Goal: Transaction & Acquisition: Book appointment/travel/reservation

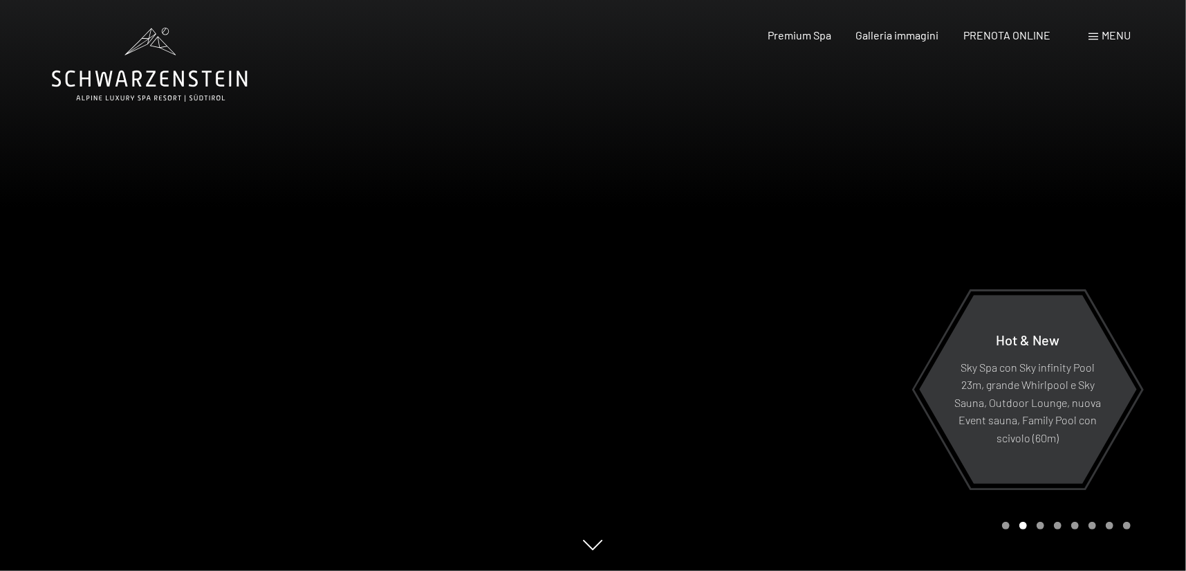
click at [1104, 34] on span "Menu" at bounding box center [1116, 34] width 29 height 13
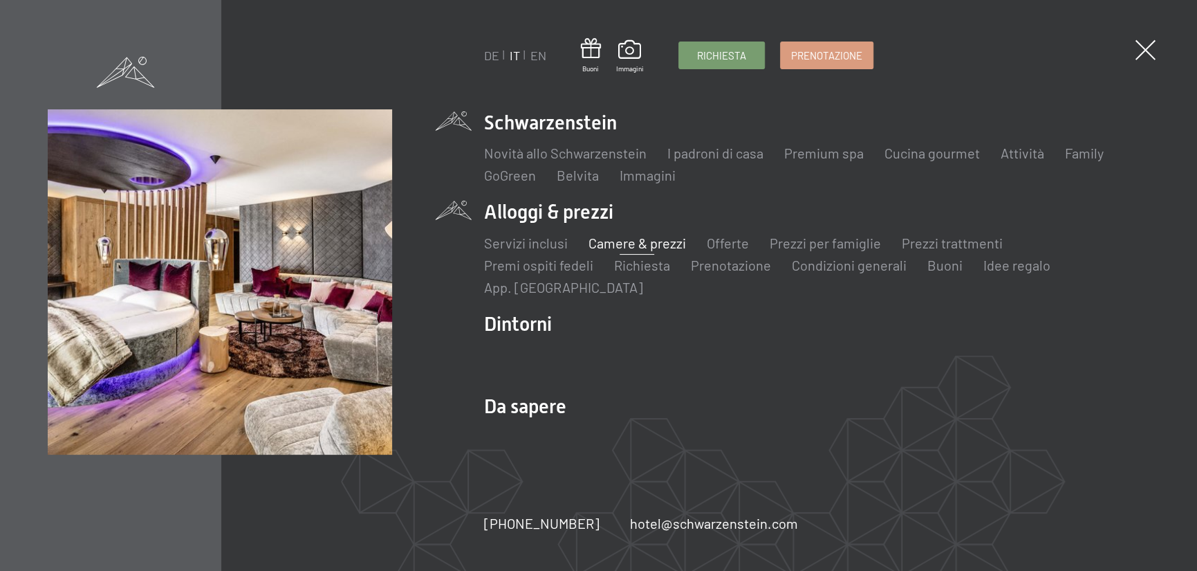
click at [619, 247] on link "Camere & prezzi" at bounding box center [638, 242] width 98 height 17
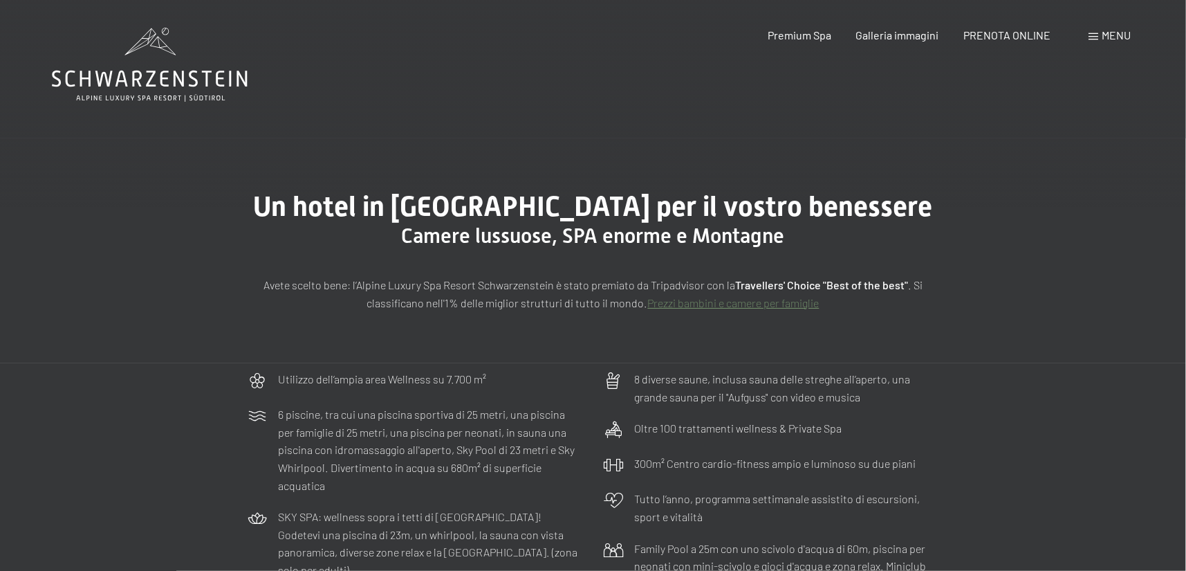
click at [1094, 33] on span at bounding box center [1094, 36] width 10 height 7
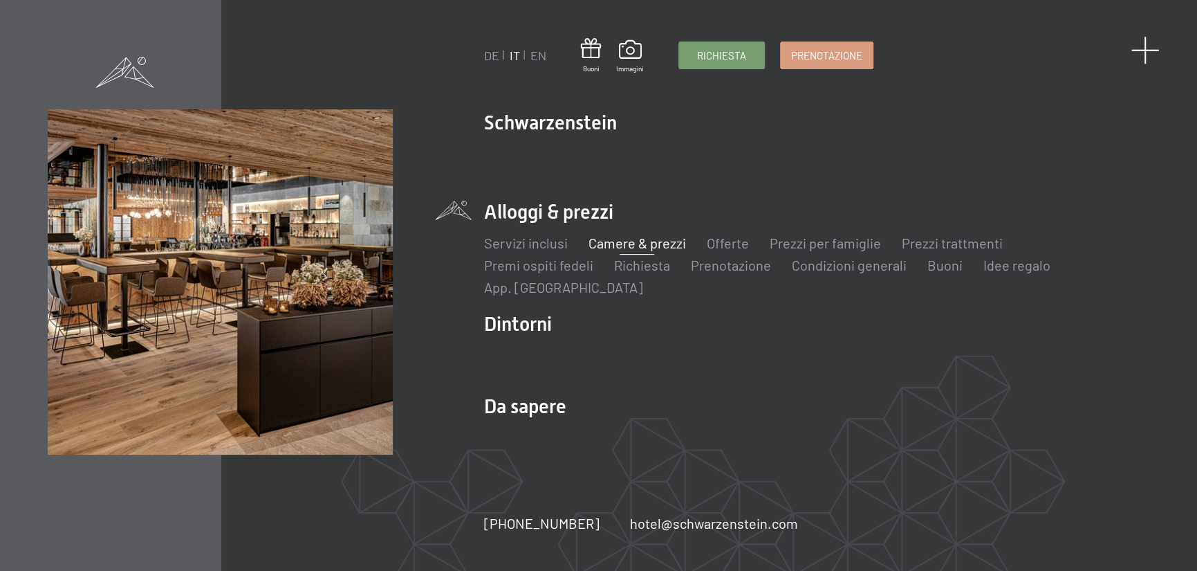
click at [1142, 48] on span at bounding box center [1146, 50] width 28 height 28
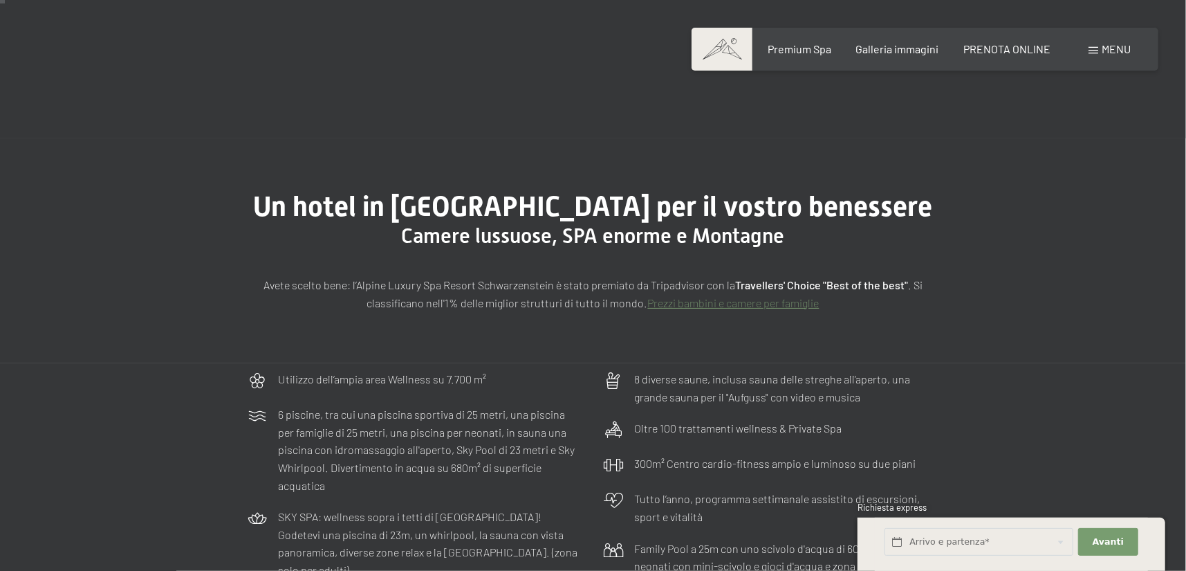
scroll to position [553, 0]
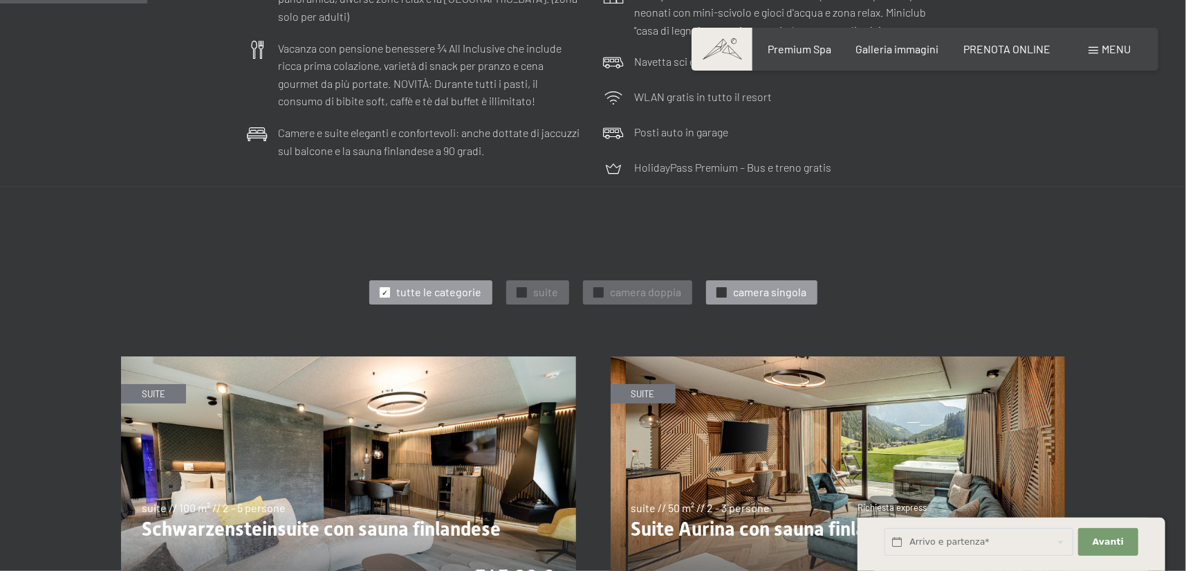
click at [757, 288] on span "camera singola" at bounding box center [770, 291] width 73 height 15
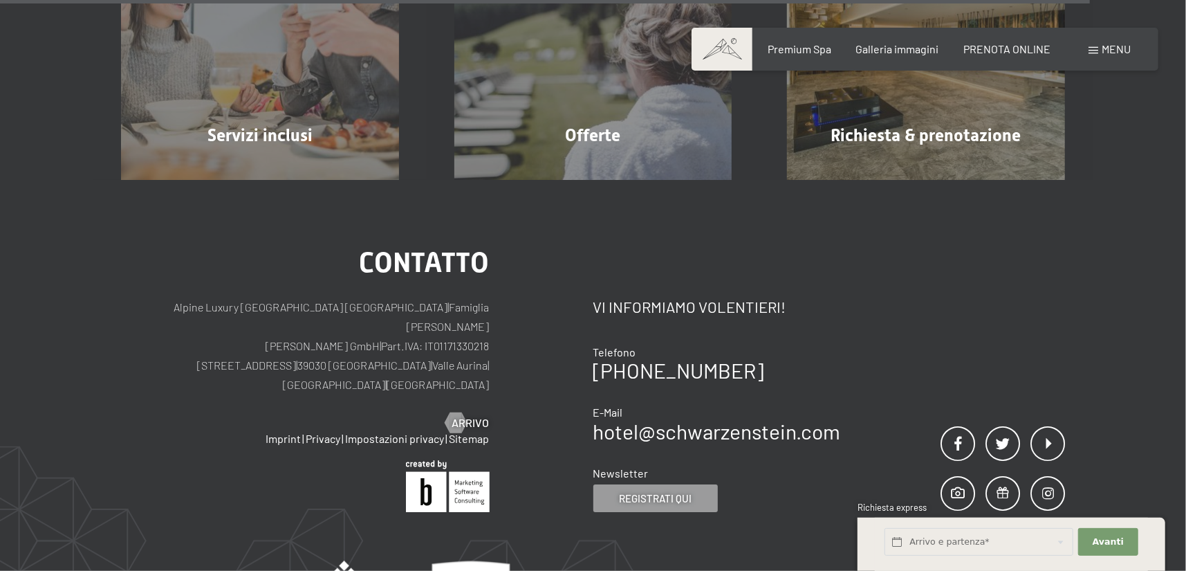
scroll to position [2974, 0]
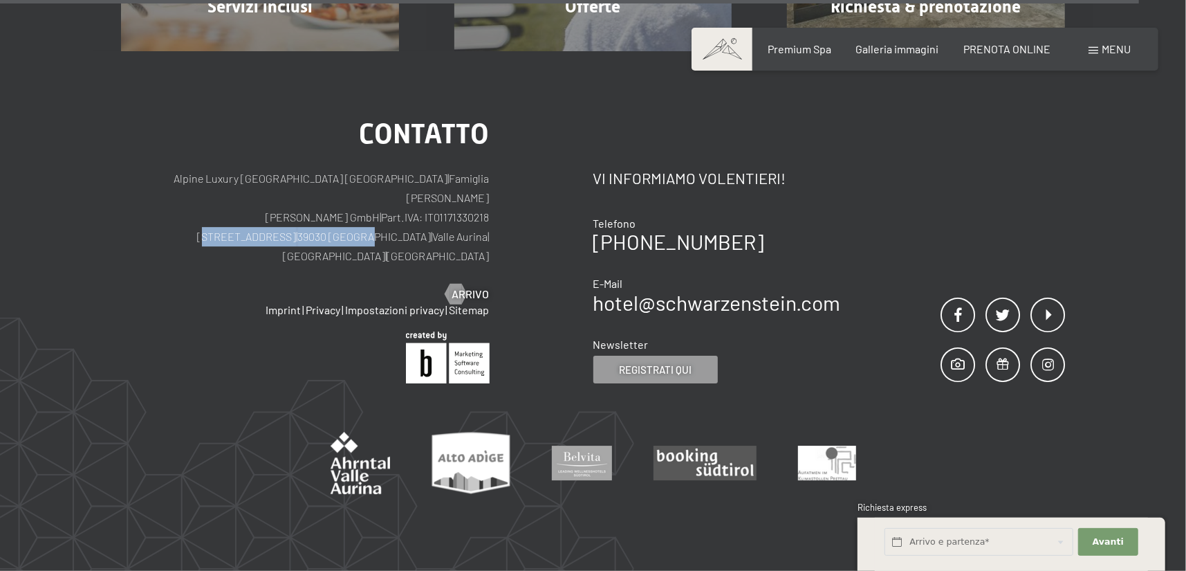
drag, startPoint x: 203, startPoint y: 217, endPoint x: 343, endPoint y: 220, distance: 139.7
click at [343, 220] on p "Alpine Luxury SPA Resort SCHWARZENSTEIN | Famiglia Zimmerhofer Otmar Zimmerhofe…" at bounding box center [305, 217] width 369 height 97
copy p "Via del paese 11 | 39030 Lutago"
click at [894, 215] on div "Contatto Vi informiamo volentieri! Telefono +39 0474 674100 E-Mail hotel@ no-sp…" at bounding box center [829, 251] width 472 height 263
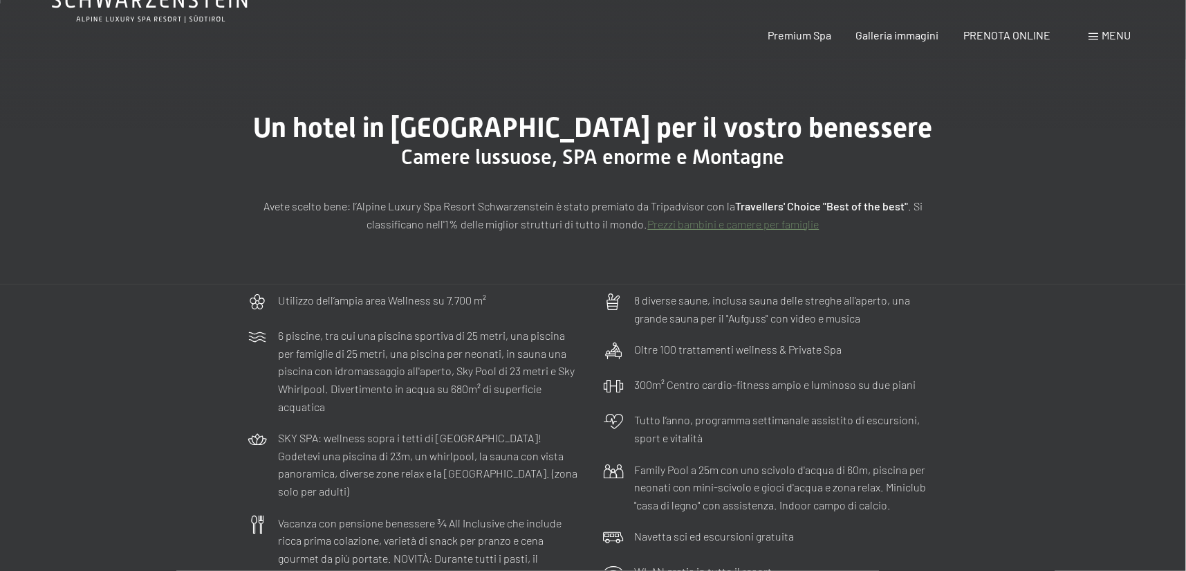
scroll to position [207, 0]
